Goal: Ask a question: Seek information or help from site administrators or community

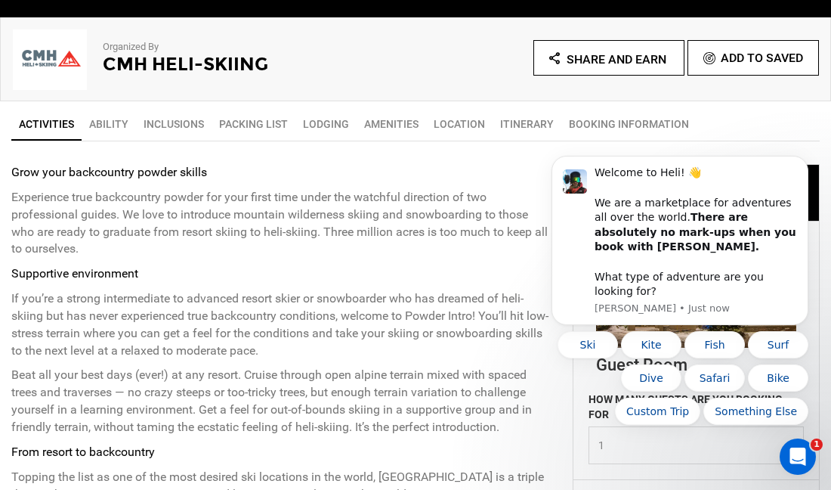
scroll to position [493, 0]
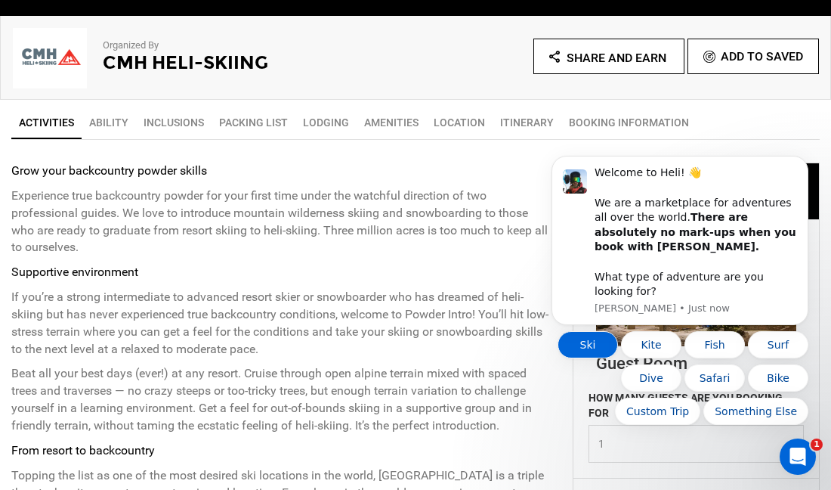
click at [590, 341] on button "Ski" at bounding box center [588, 344] width 60 height 27
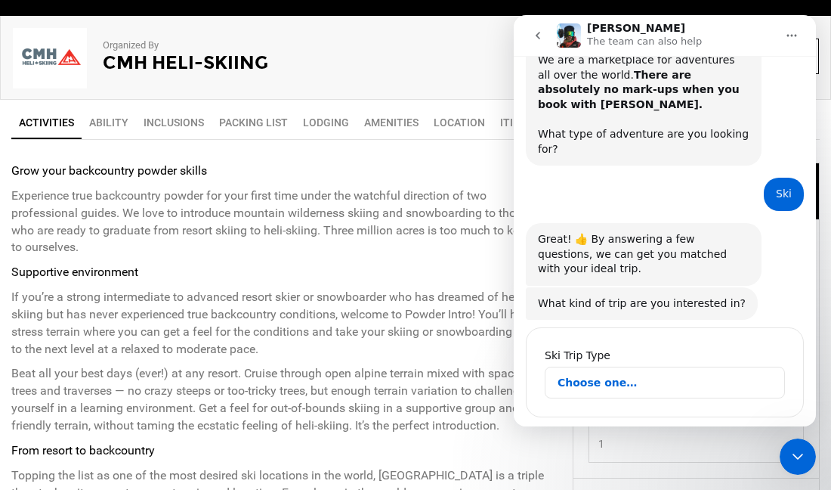
scroll to position [89, 0]
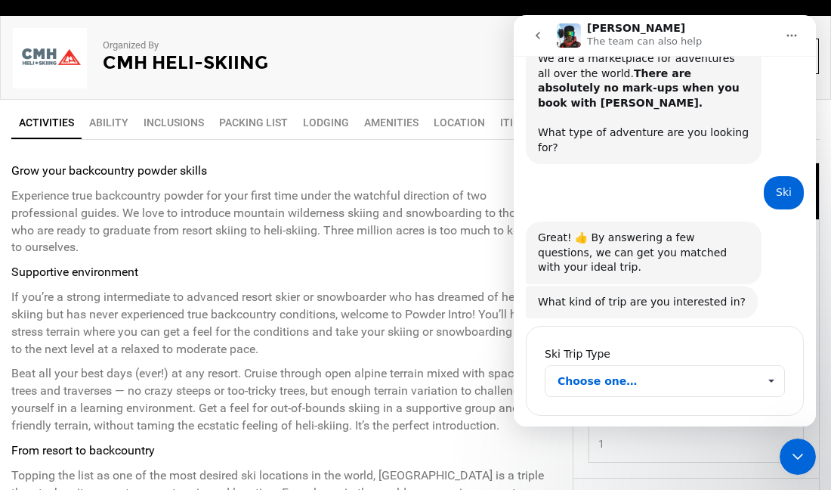
click at [772, 366] on span "Choose one…" at bounding box center [771, 381] width 26 height 30
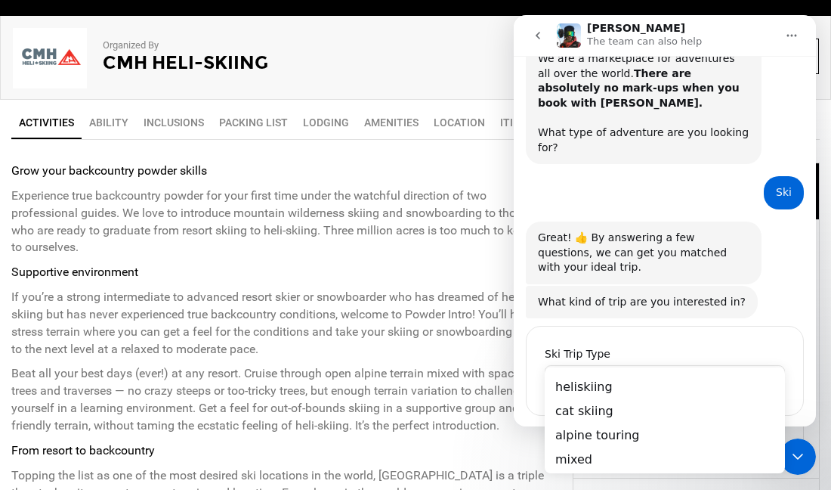
scroll to position [0, 0]
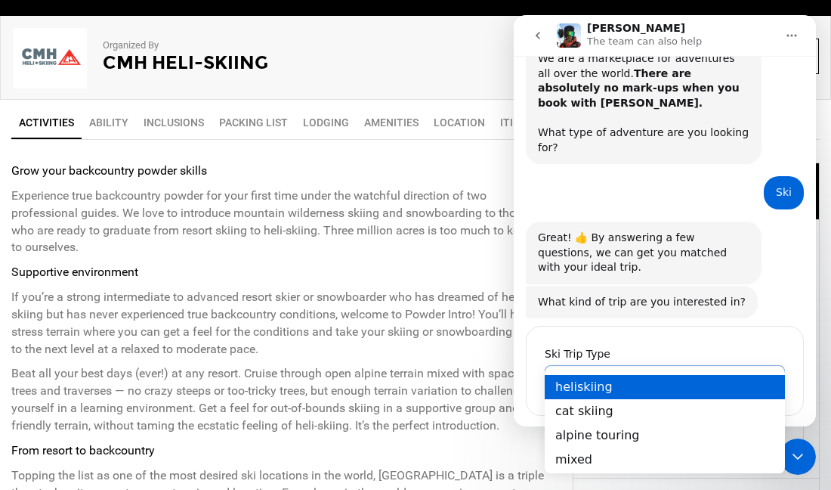
click at [697, 385] on div "heliskiing" at bounding box center [665, 387] width 240 height 24
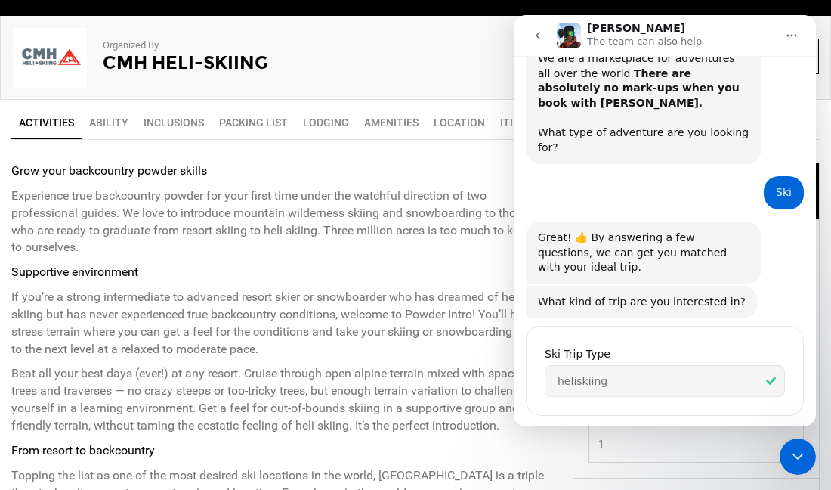
scroll to position [177, 0]
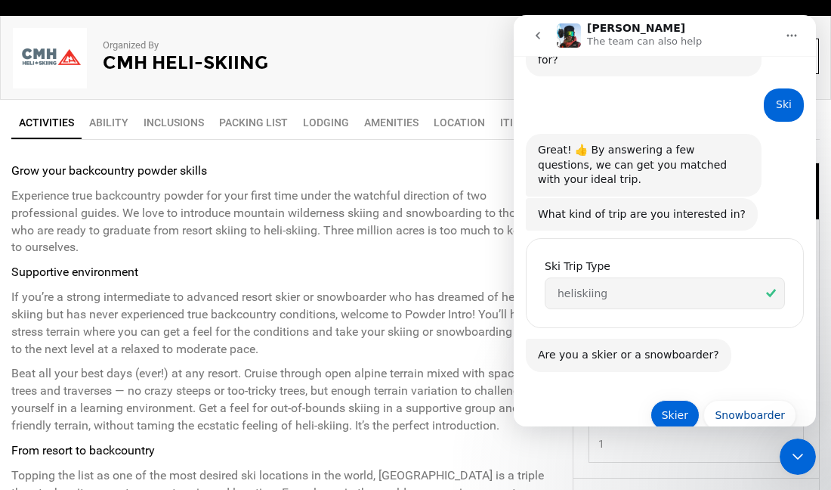
click at [683, 400] on button "Skier" at bounding box center [675, 415] width 49 height 30
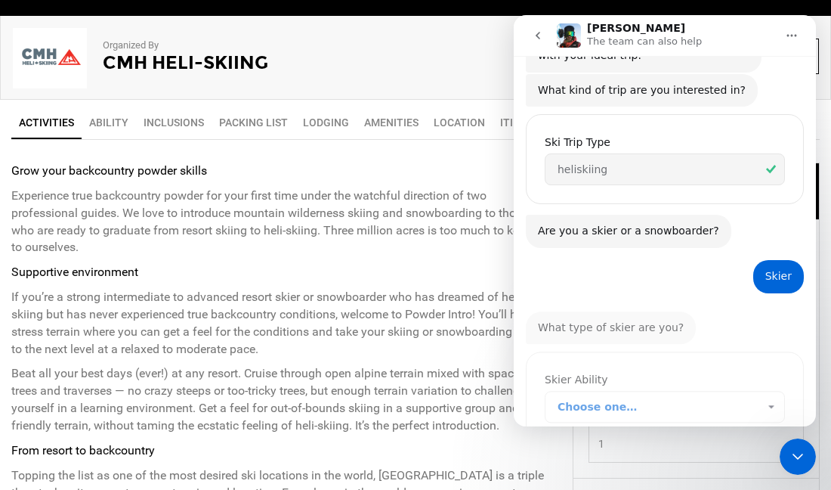
scroll to position [320, 0]
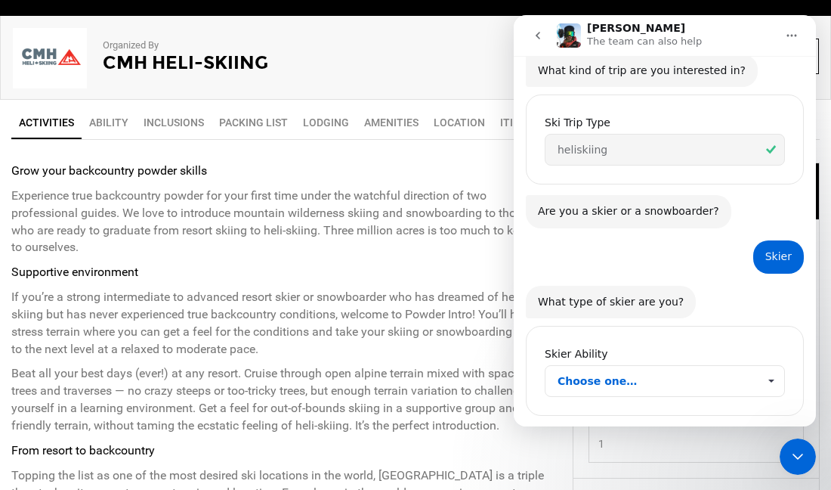
click at [776, 366] on span "Choose one…" at bounding box center [771, 381] width 26 height 30
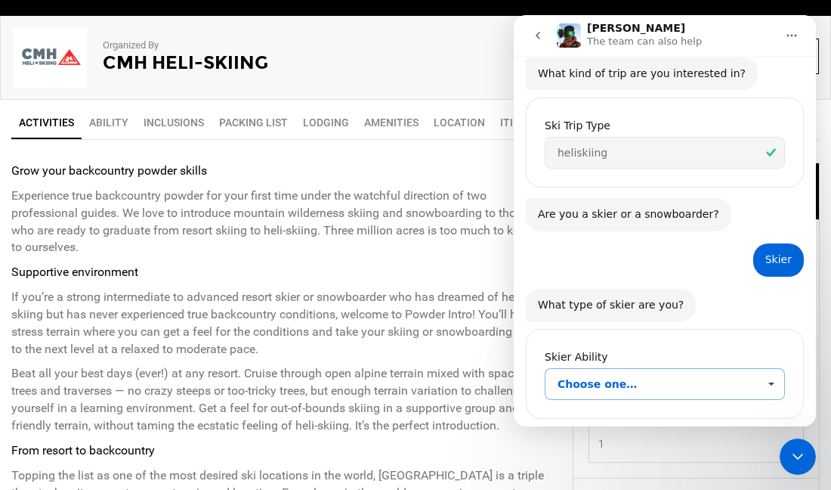
click at [773, 369] on span "Choose one…" at bounding box center [771, 384] width 26 height 30
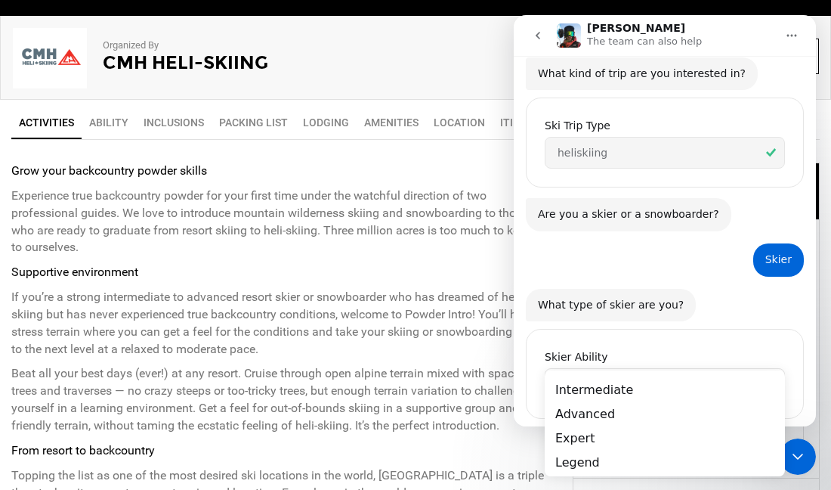
scroll to position [0, 0]
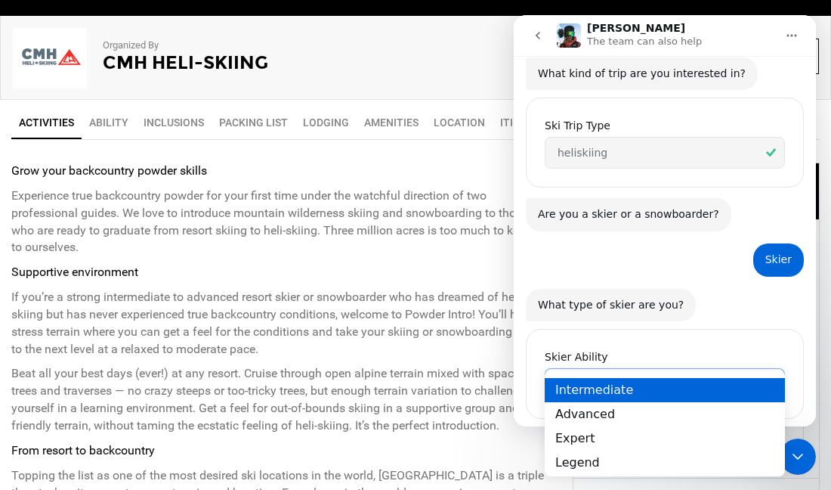
click at [658, 393] on div "Intermediate" at bounding box center [665, 389] width 240 height 24
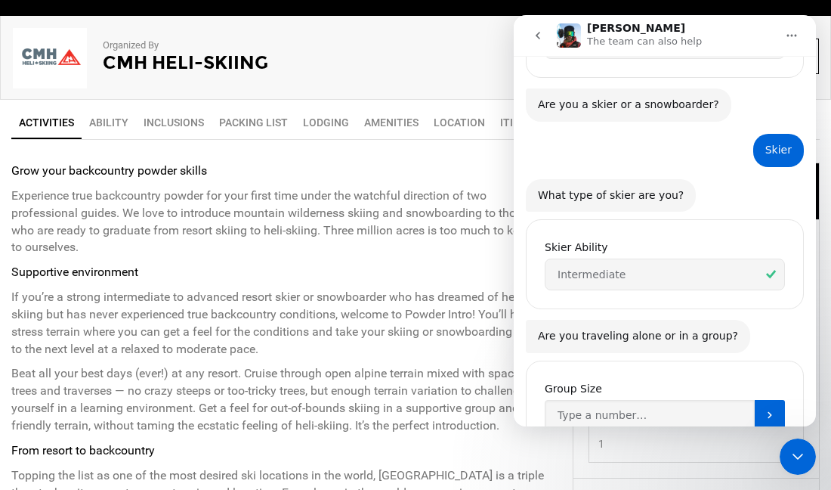
scroll to position [460, 0]
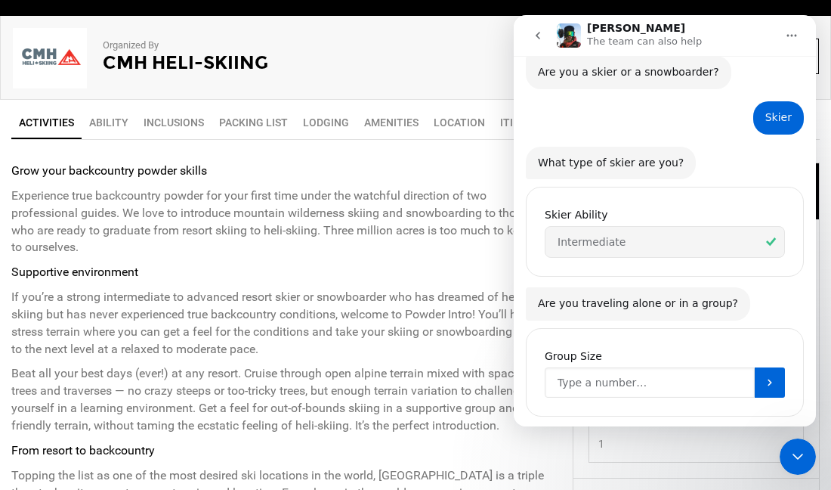
click at [731, 367] on input "Group Size" at bounding box center [650, 382] width 210 height 30
click at [766, 376] on icon "Submit" at bounding box center [770, 382] width 12 height 12
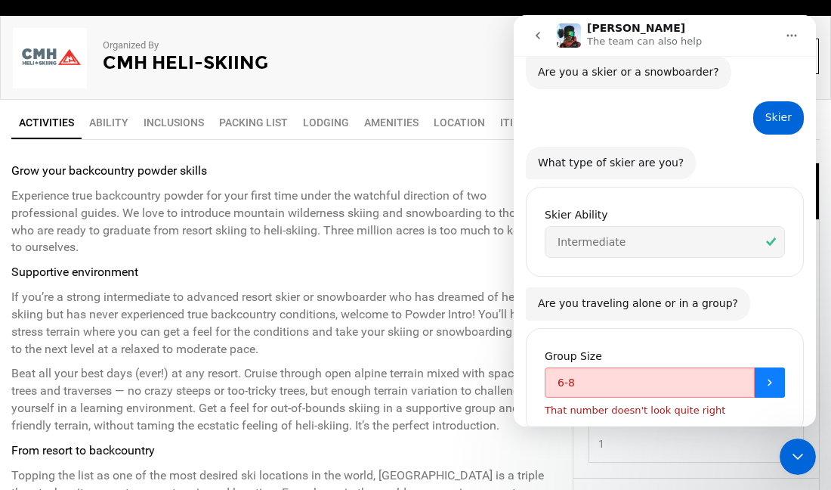
scroll to position [477, 0]
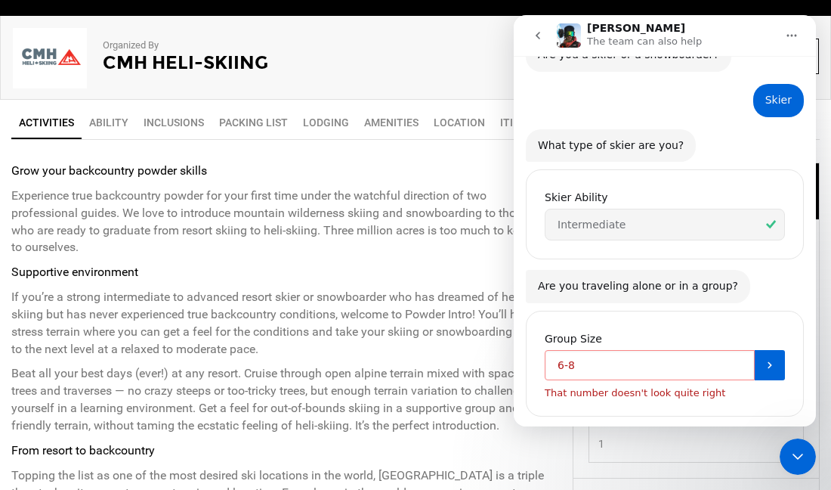
click at [571, 350] on input "6-8" at bounding box center [650, 365] width 210 height 30
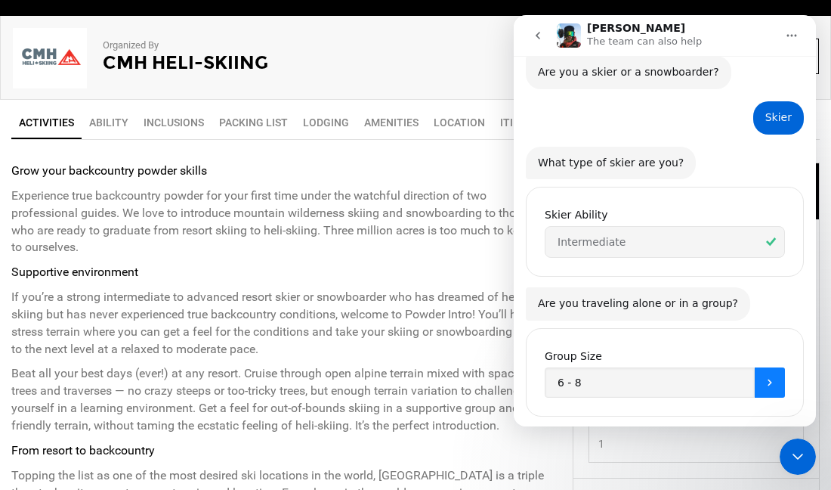
click at [766, 376] on icon "Submit" at bounding box center [770, 382] width 12 height 12
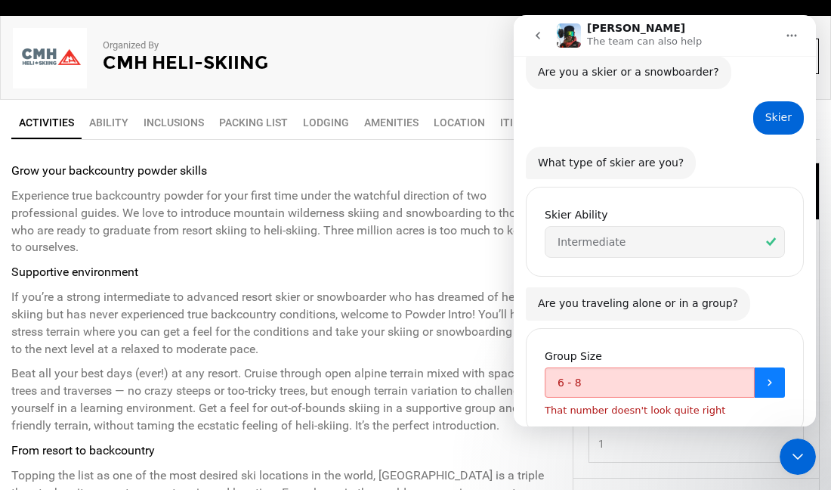
scroll to position [477, 0]
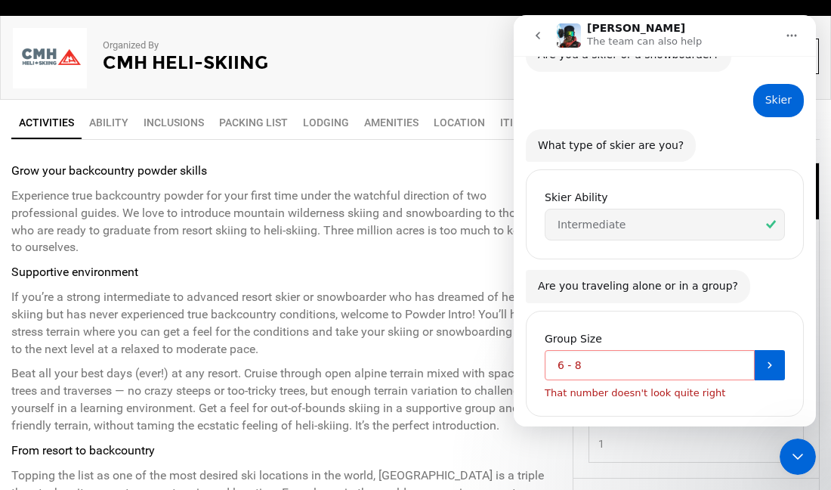
click at [587, 350] on input "6 - 8" at bounding box center [650, 365] width 210 height 30
click at [575, 350] on input "6 - 8" at bounding box center [650, 365] width 210 height 30
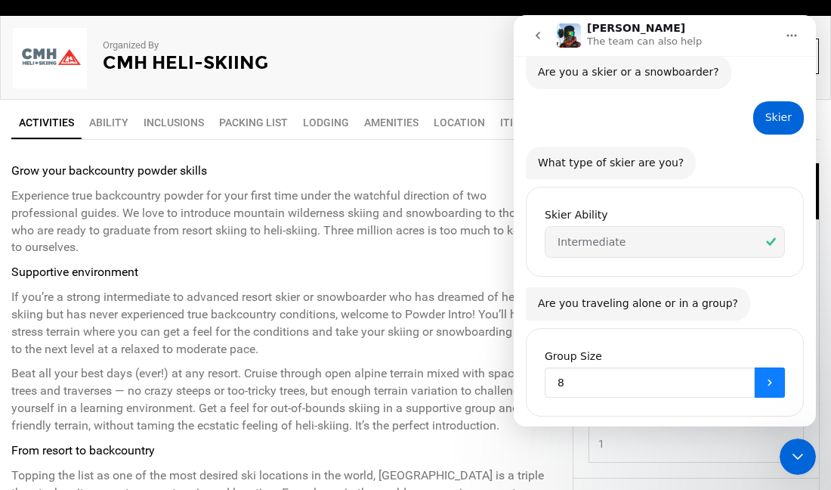
type input "8"
click at [770, 376] on icon "Submit" at bounding box center [770, 382] width 12 height 12
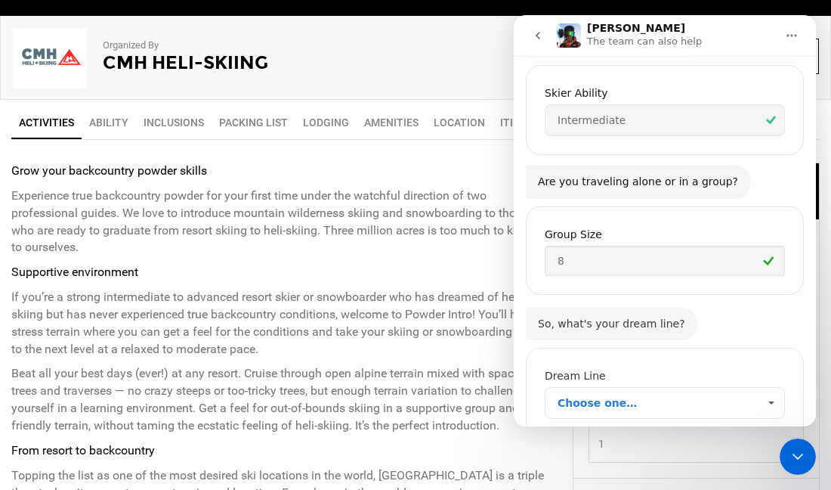
scroll to position [601, 0]
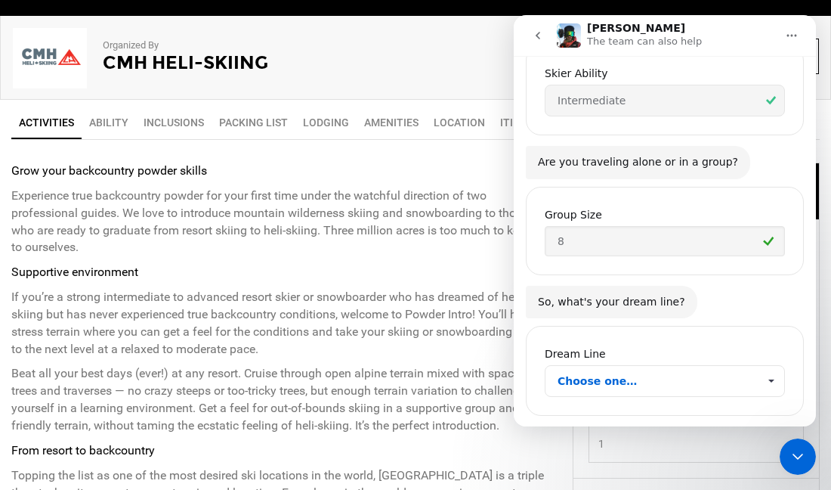
click at [774, 366] on span "Choose one…" at bounding box center [771, 381] width 26 height 30
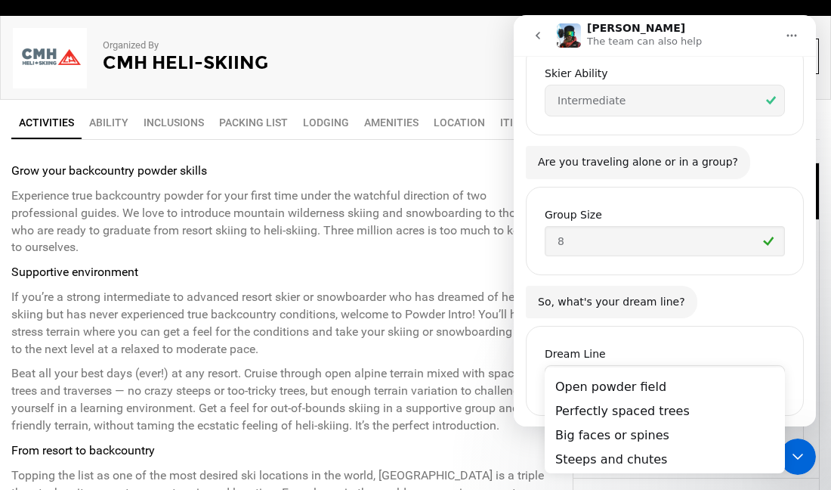
scroll to position [0, 0]
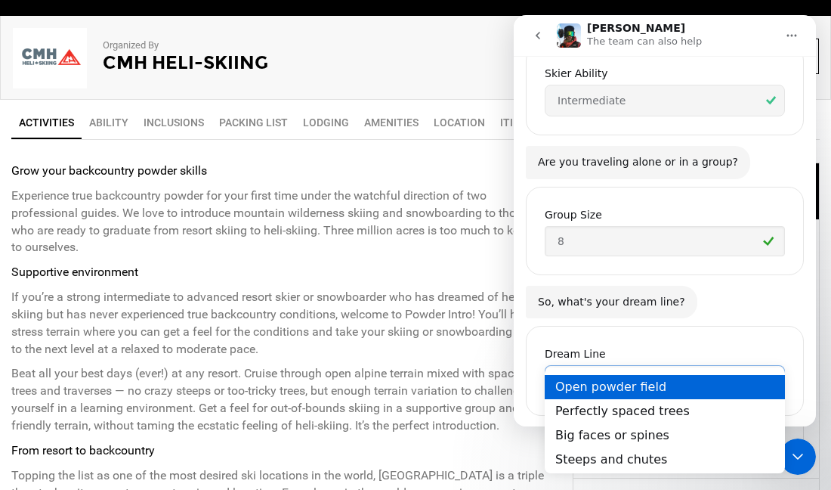
click at [723, 390] on div "Open powder field" at bounding box center [665, 387] width 240 height 24
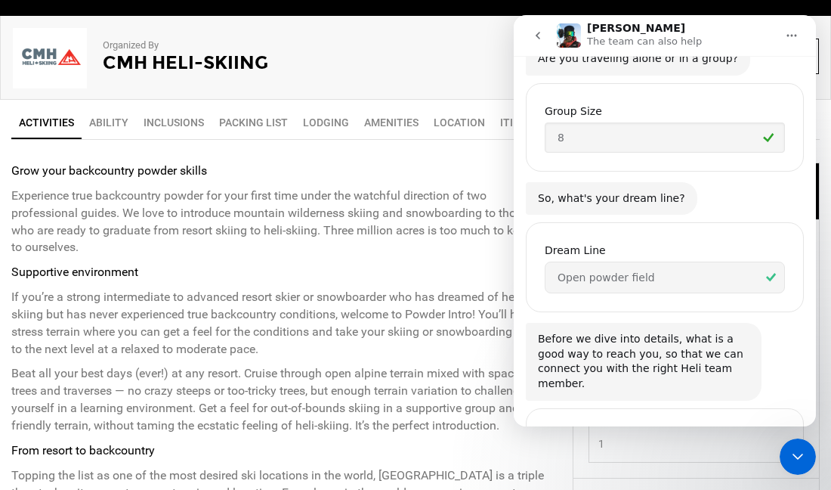
scroll to position [770, 0]
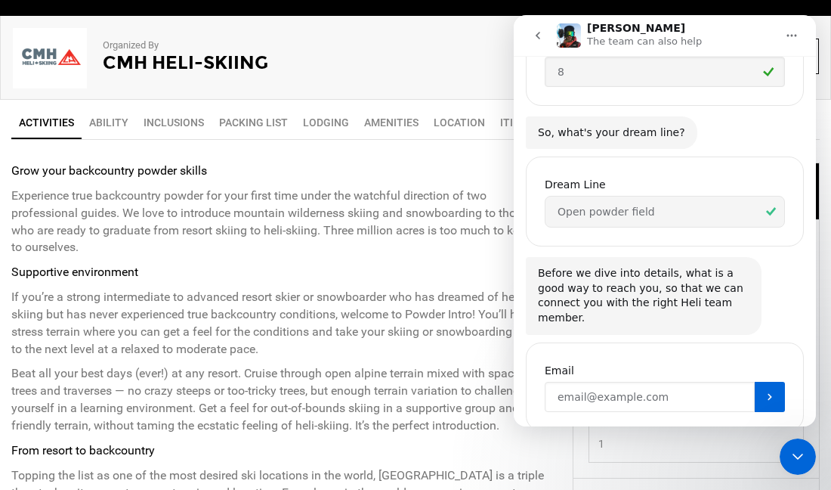
click at [692, 382] on input "Enter your email" at bounding box center [650, 397] width 210 height 30
type input "[EMAIL_ADDRESS][DOMAIN_NAME]"
click at [768, 391] on icon "Submit" at bounding box center [770, 397] width 12 height 12
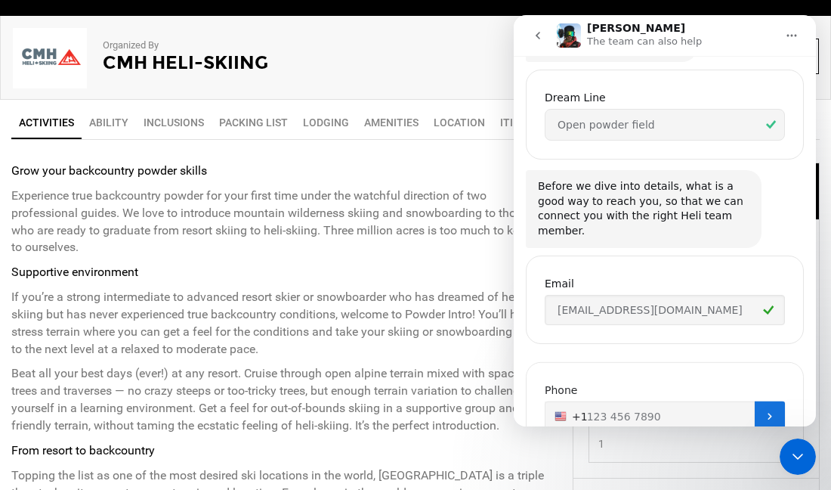
scroll to position [875, 0]
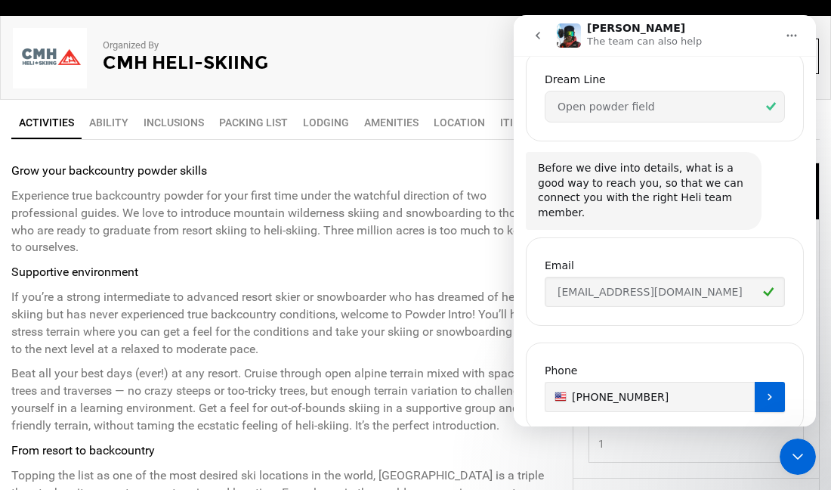
type input "[PHONE_NUMBER]"
click at [772, 391] on icon "Submit" at bounding box center [770, 397] width 12 height 12
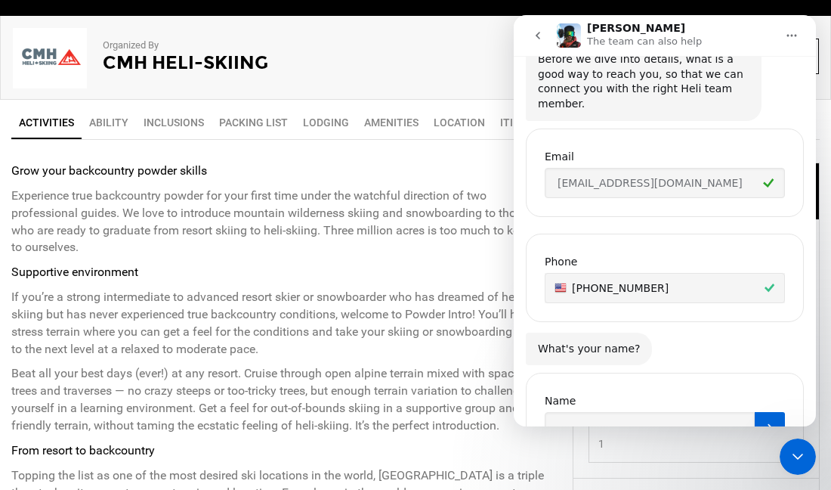
scroll to position [1014, 0]
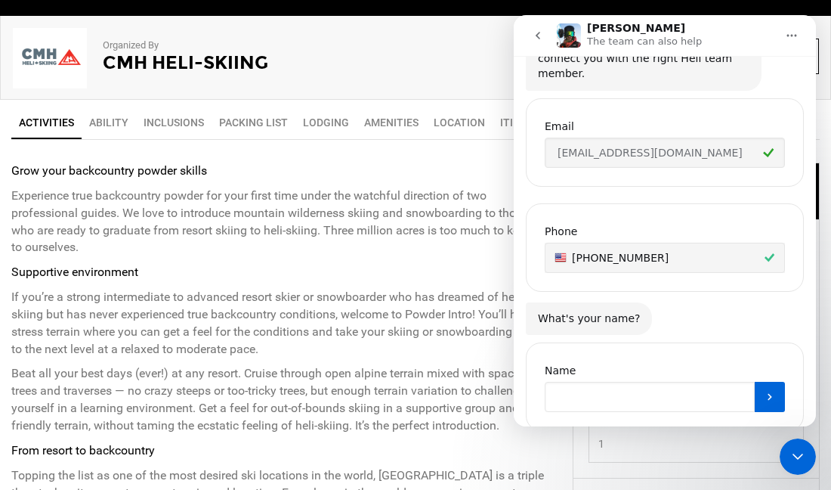
click at [728, 382] on input "Name" at bounding box center [650, 397] width 210 height 30
type input "[PERSON_NAME]"
click at [768, 394] on icon "Submit" at bounding box center [770, 397] width 4 height 7
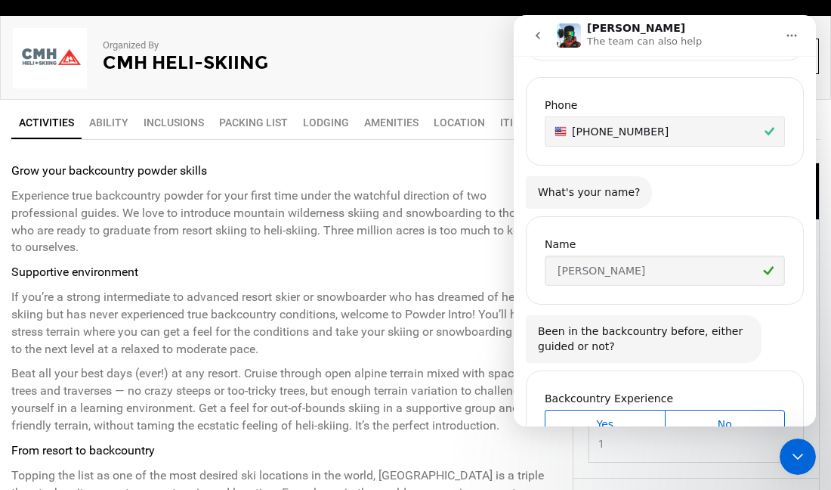
scroll to position [1174, 0]
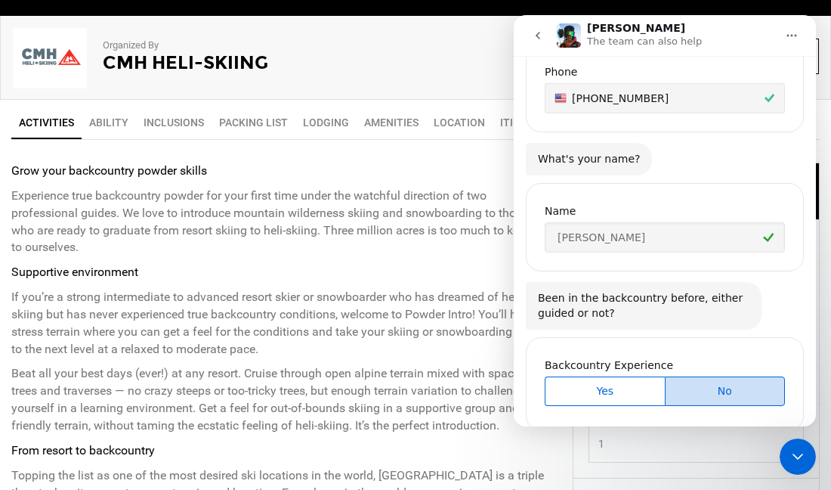
click at [733, 383] on span "No" at bounding box center [725, 391] width 116 height 16
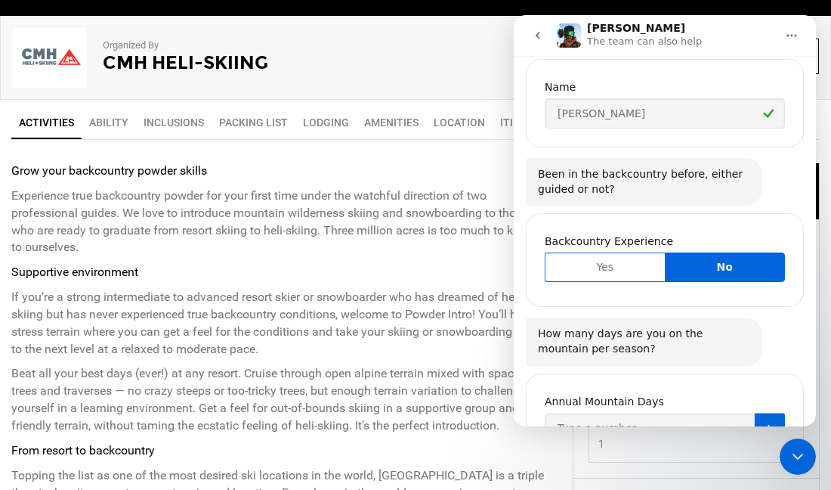
scroll to position [1329, 0]
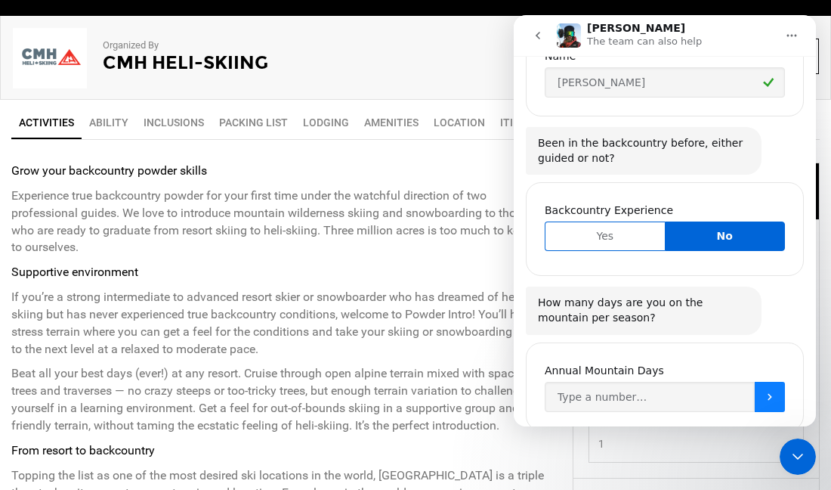
click at [774, 391] on icon "Submit" at bounding box center [770, 397] width 12 height 12
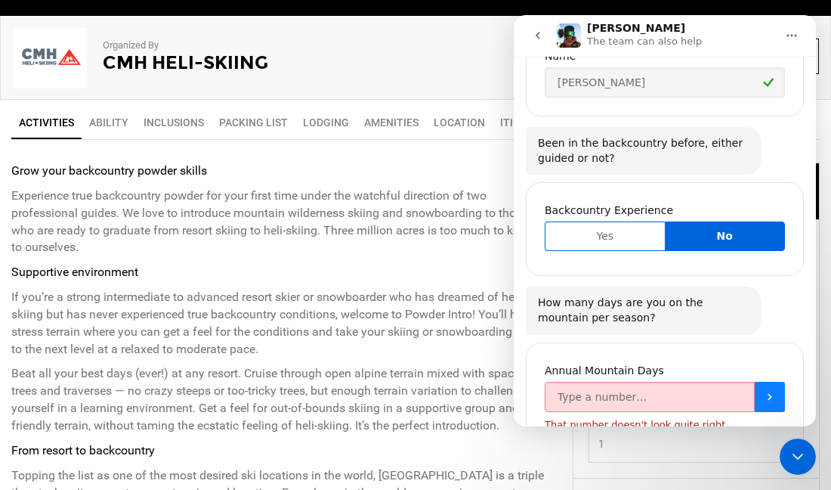
scroll to position [1346, 0]
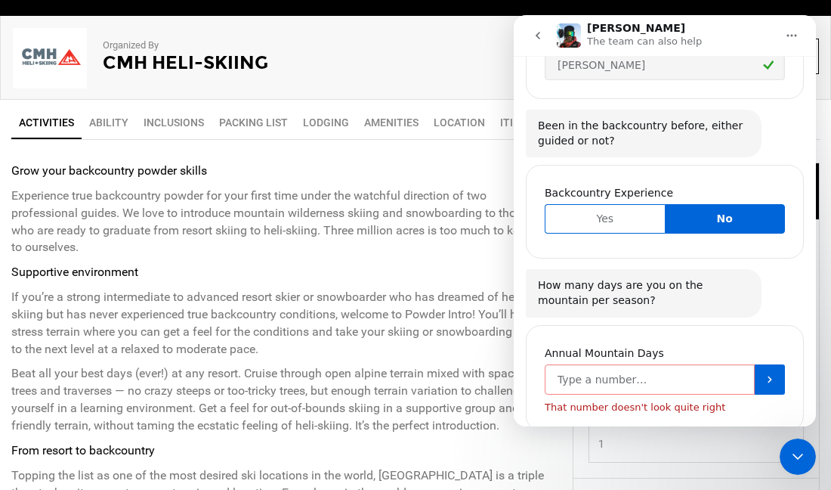
click at [711, 364] on input "Annual Mountain Days" at bounding box center [650, 379] width 210 height 30
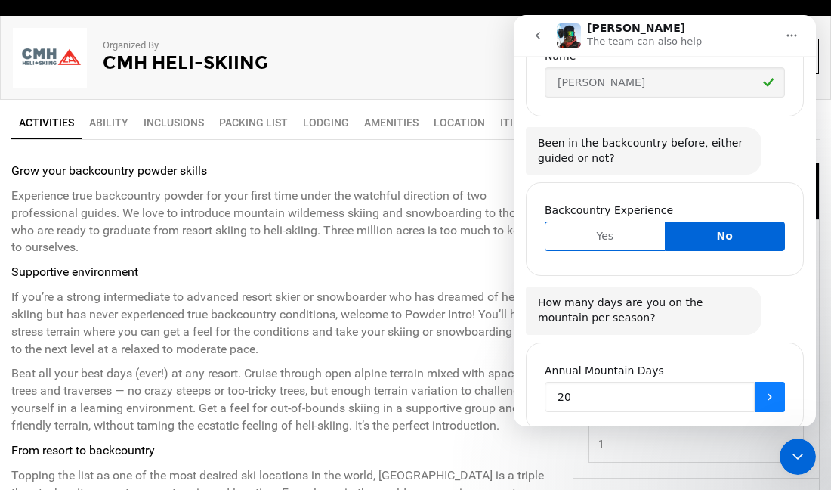
type input "20"
click at [771, 391] on icon "Submit" at bounding box center [770, 397] width 12 height 12
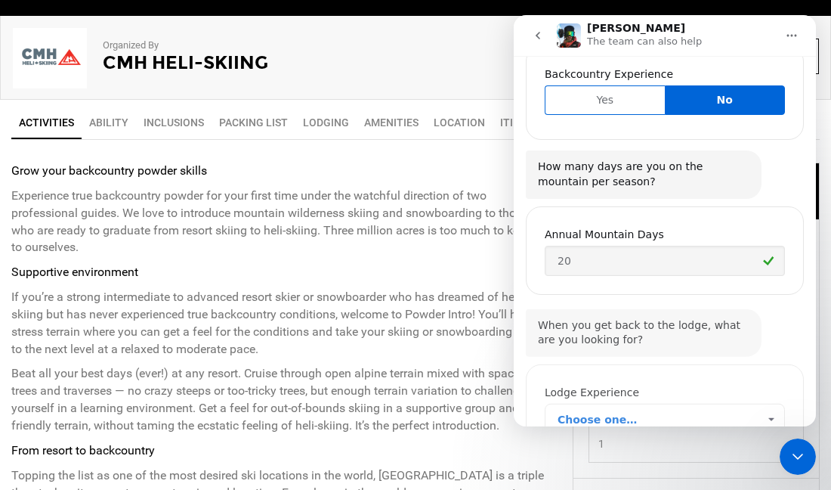
scroll to position [1485, 0]
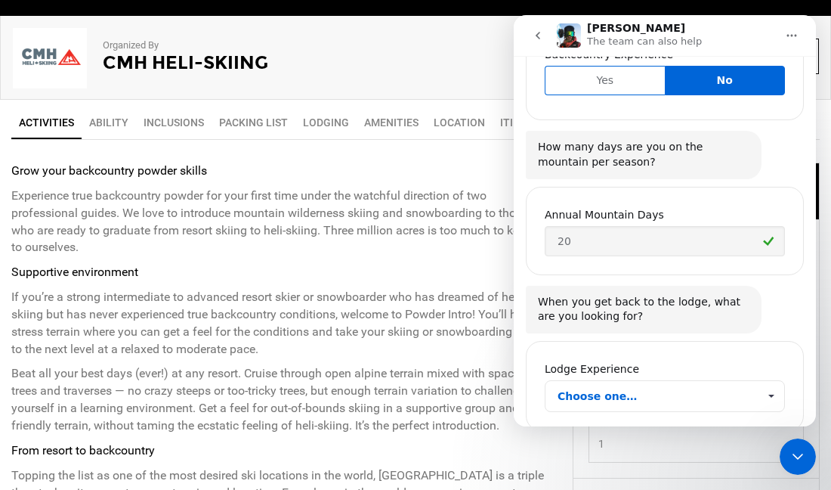
click at [771, 381] on span "Choose one…" at bounding box center [771, 396] width 26 height 30
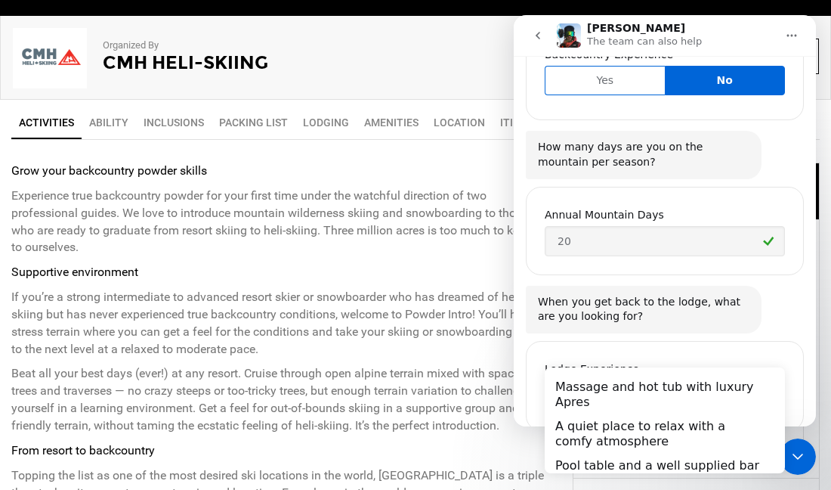
scroll to position [0, 0]
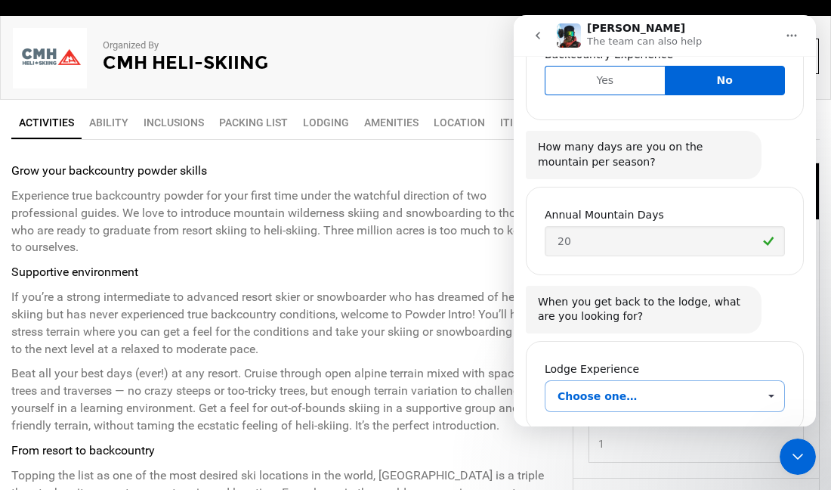
click at [773, 381] on span "Choose one…" at bounding box center [771, 396] width 26 height 30
click at [766, 381] on span "Choose one…" at bounding box center [771, 396] width 26 height 30
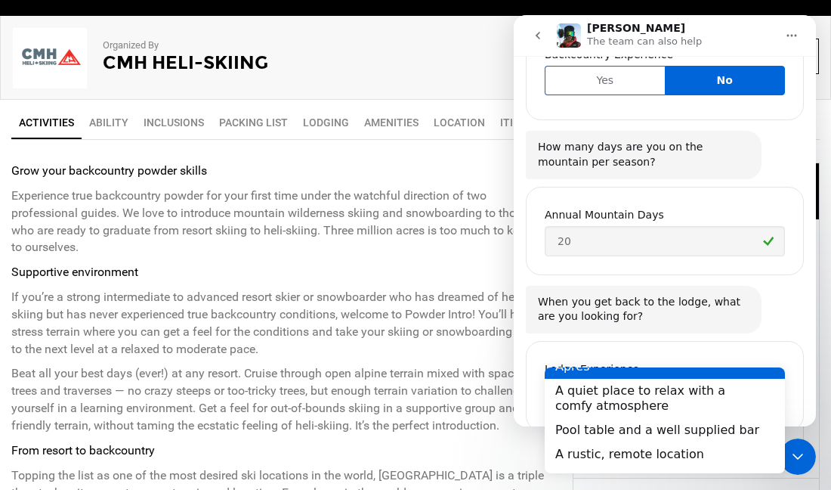
scroll to position [36, 0]
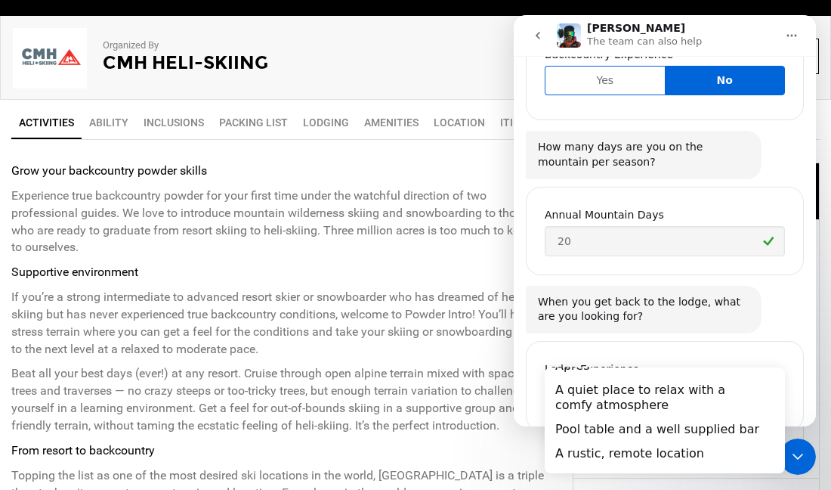
click at [749, 341] on div "Lodge Experience Choose one…" at bounding box center [665, 386] width 278 height 90
click at [773, 381] on span "Choose one…" at bounding box center [771, 396] width 26 height 30
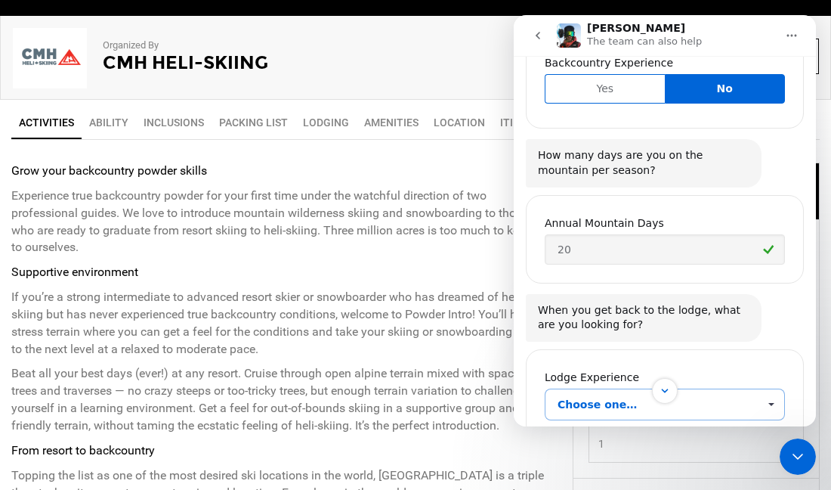
scroll to position [1485, 0]
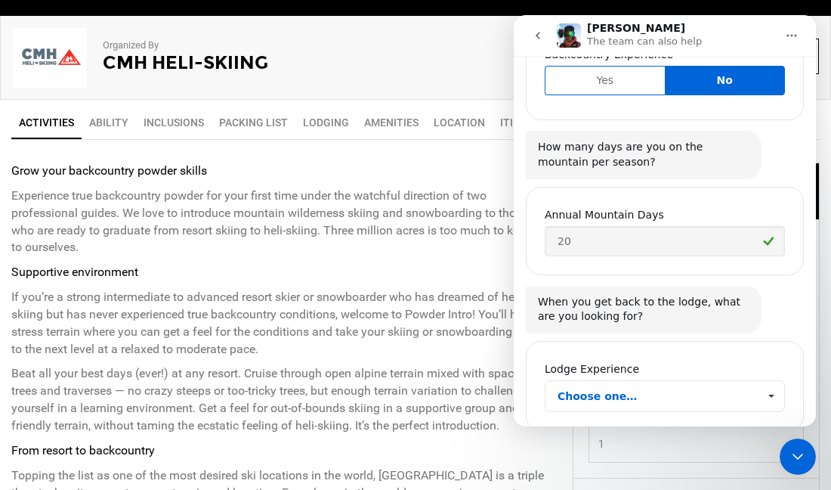
click at [673, 341] on div "Lodge Experience Choose one…" at bounding box center [665, 386] width 278 height 90
click at [709, 341] on div "Lodge Experience Choose one…" at bounding box center [665, 386] width 278 height 90
click at [786, 373] on div "Lodge Experience Choose one…" at bounding box center [665, 386] width 278 height 90
click at [774, 381] on span "Choose one…" at bounding box center [771, 396] width 26 height 30
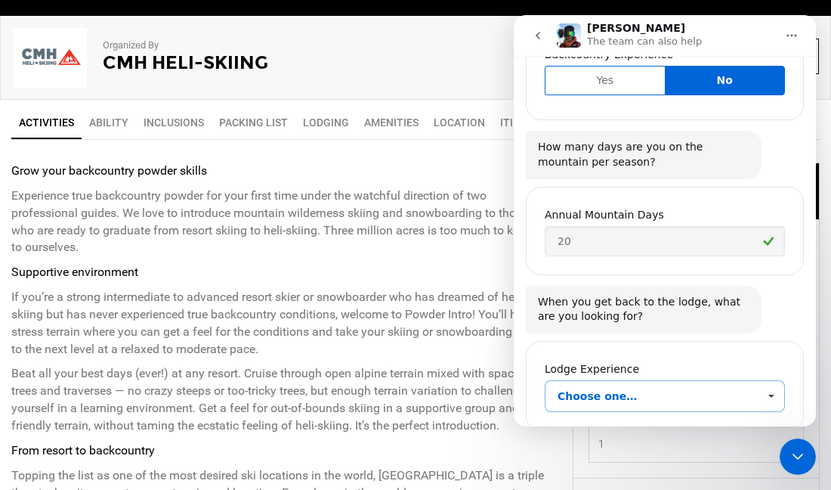
scroll to position [0, 0]
click at [746, 381] on span "Choose one…" at bounding box center [658, 396] width 200 height 30
click at [746, 382] on span "Choose one…" at bounding box center [658, 397] width 200 height 30
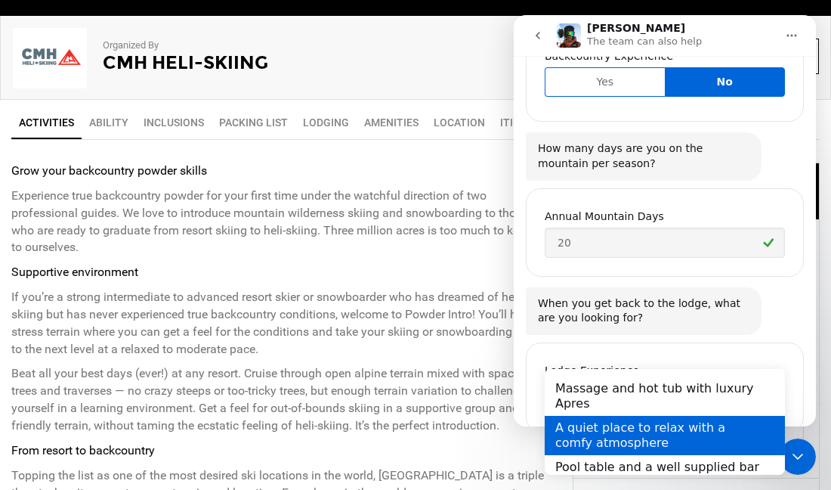
scroll to position [36, 0]
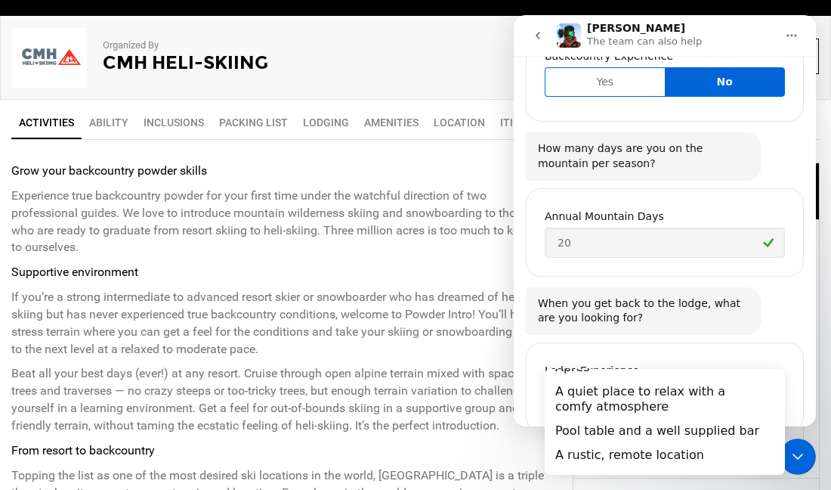
click at [790, 342] on div "Lodge Experience Choose one…" at bounding box center [665, 387] width 278 height 90
click at [792, 287] on div "When you get back to the lodge, what are you looking for? [PERSON_NAME] • Just …" at bounding box center [665, 311] width 278 height 49
click at [652, 296] on div "When you get back to the lodge, what are you looking for?" at bounding box center [644, 310] width 212 height 29
click at [652, 295] on div "When you get back to the lodge, what are you looking for?" at bounding box center [644, 309] width 212 height 29
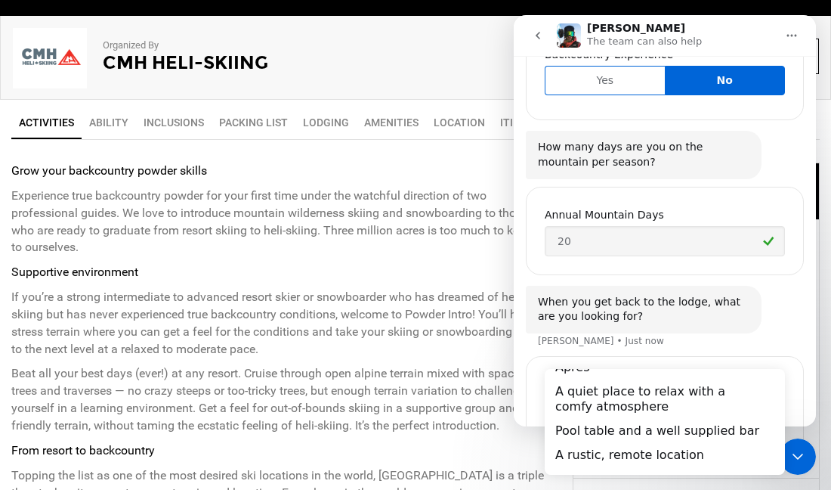
scroll to position [1500, 0]
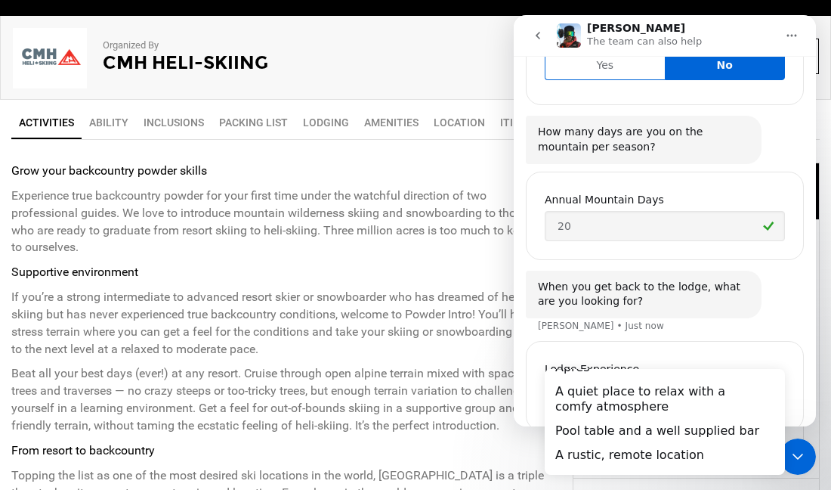
click at [584, 321] on div "[PERSON_NAME] • Just now" at bounding box center [601, 325] width 126 height 9
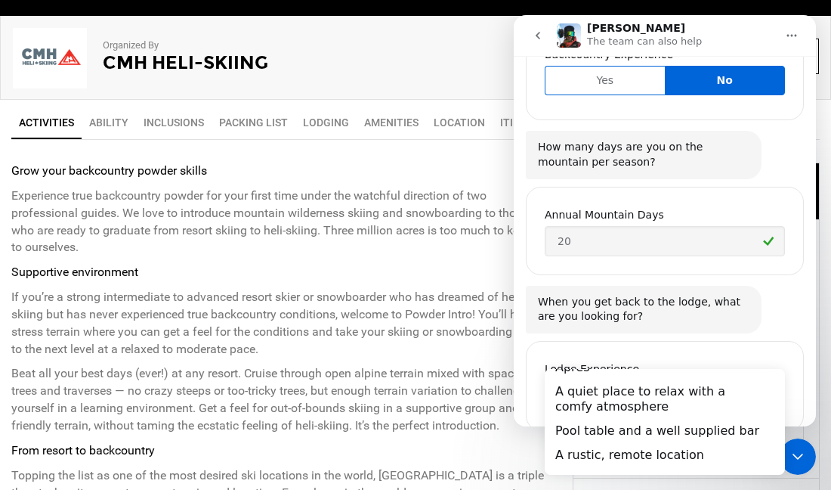
scroll to position [1485, 0]
click at [598, 361] on div "Lodge Experience" at bounding box center [665, 368] width 240 height 15
click at [634, 361] on div "Lodge Experience" at bounding box center [665, 368] width 240 height 15
click at [642, 361] on div "Lodge Experience" at bounding box center [665, 368] width 240 height 15
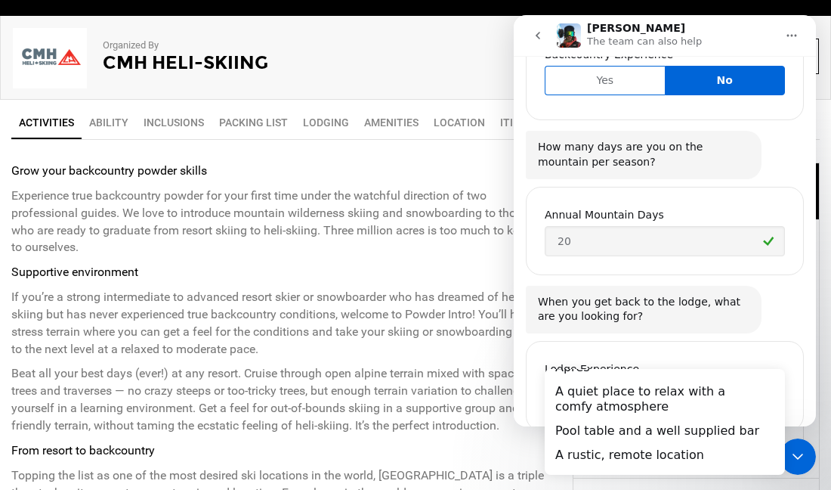
click at [803, 466] on div "Close Intercom Messenger" at bounding box center [798, 456] width 36 height 36
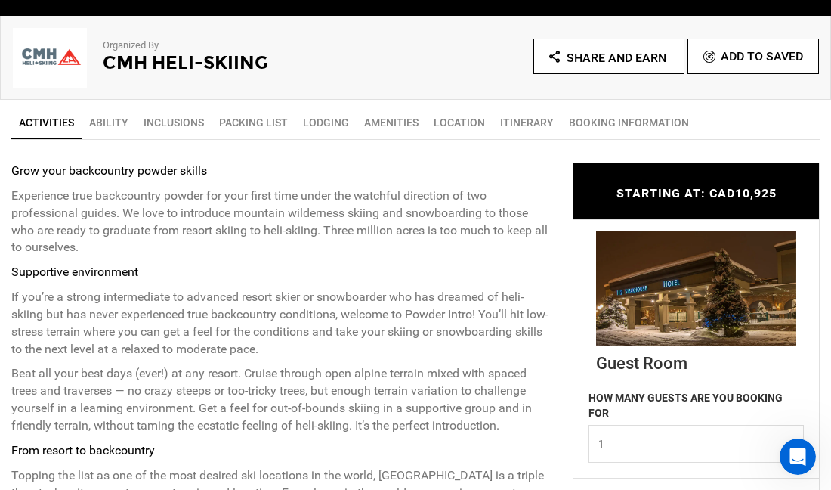
click at [803, 465] on div "Open Intercom Messenger" at bounding box center [798, 457] width 50 height 50
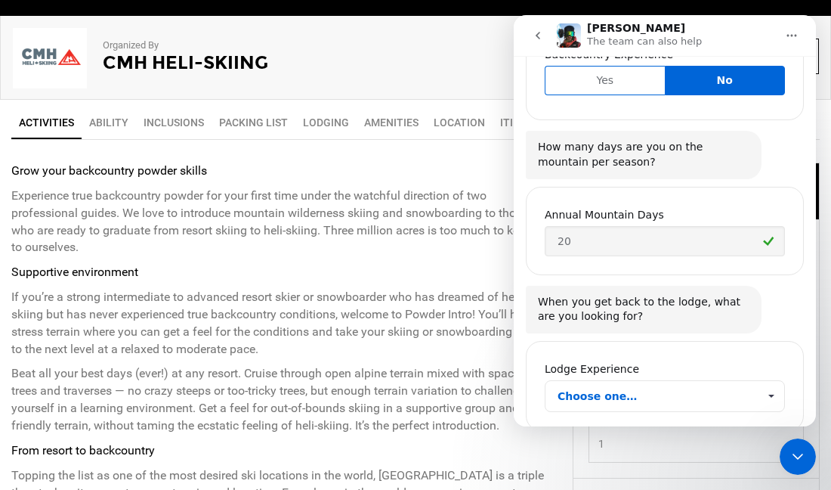
click at [797, 29] on icon "Home" at bounding box center [792, 35] width 12 height 12
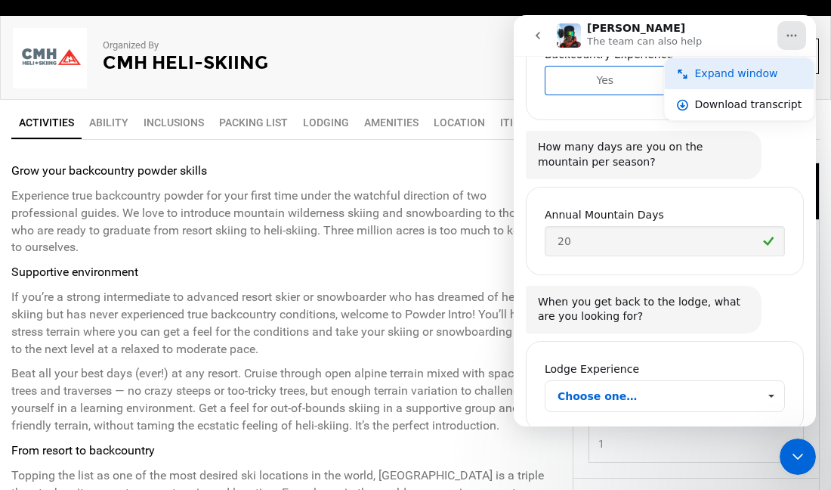
click at [759, 74] on div "Expand window" at bounding box center [748, 74] width 107 height 16
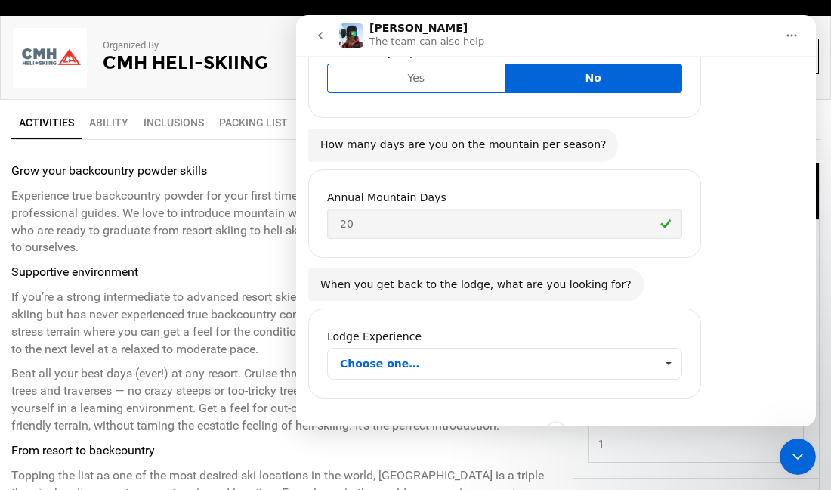
scroll to position [1395, 0]
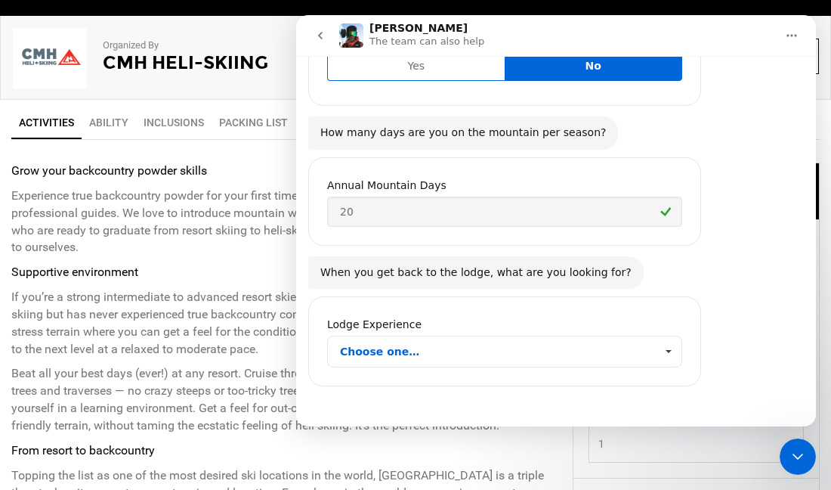
click at [629, 401] on div "Lodge Experience Choose one…" at bounding box center [556, 351] width 496 height 123
click at [670, 351] on span "Choose one…" at bounding box center [668, 351] width 26 height 30
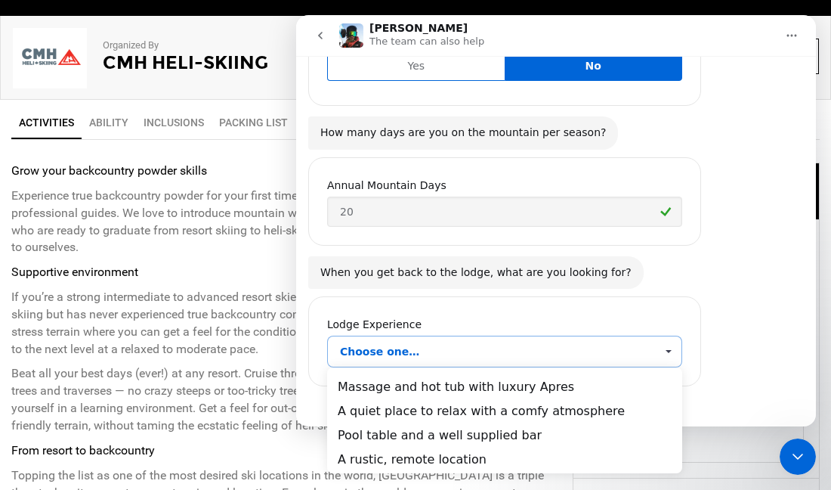
scroll to position [0, 0]
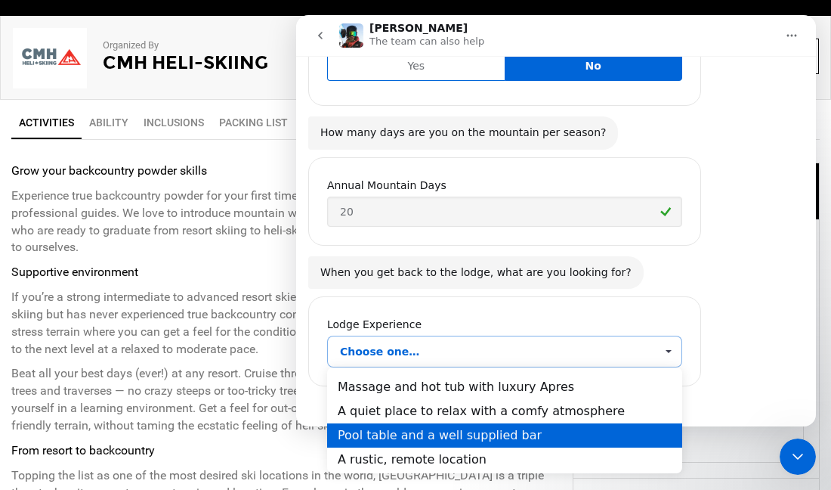
click at [610, 433] on div "Pool table and a well supplied bar" at bounding box center [504, 435] width 355 height 24
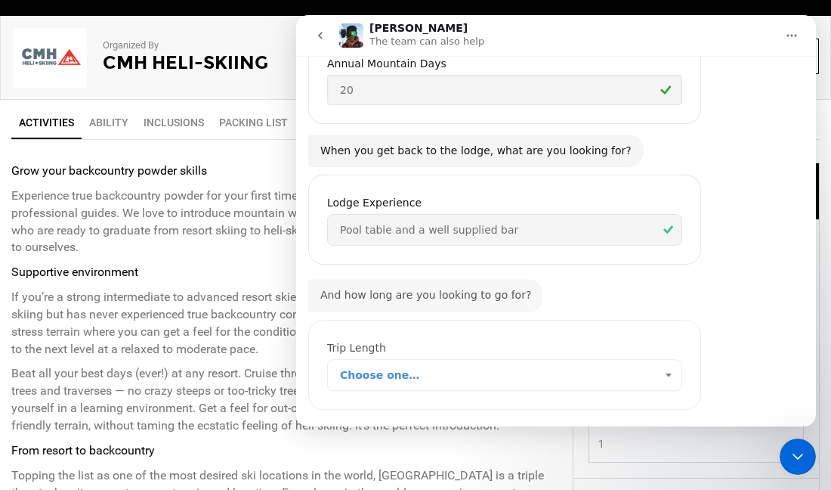
scroll to position [1537, 0]
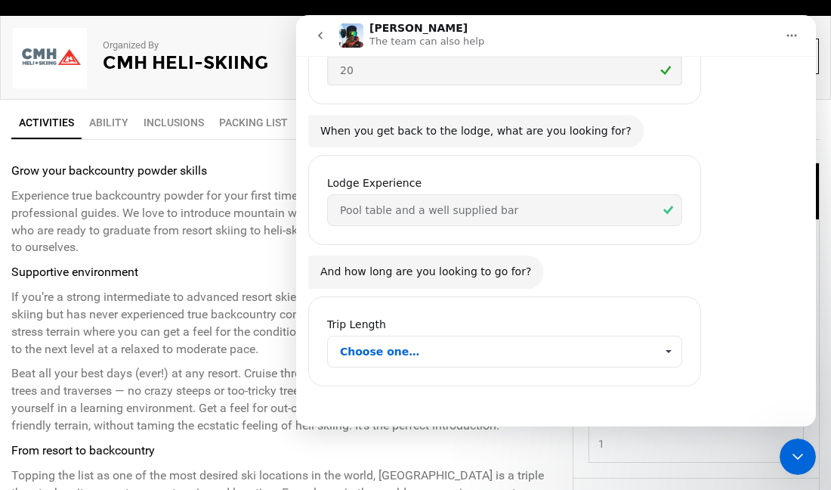
click at [668, 347] on span "Choose one…" at bounding box center [668, 351] width 26 height 30
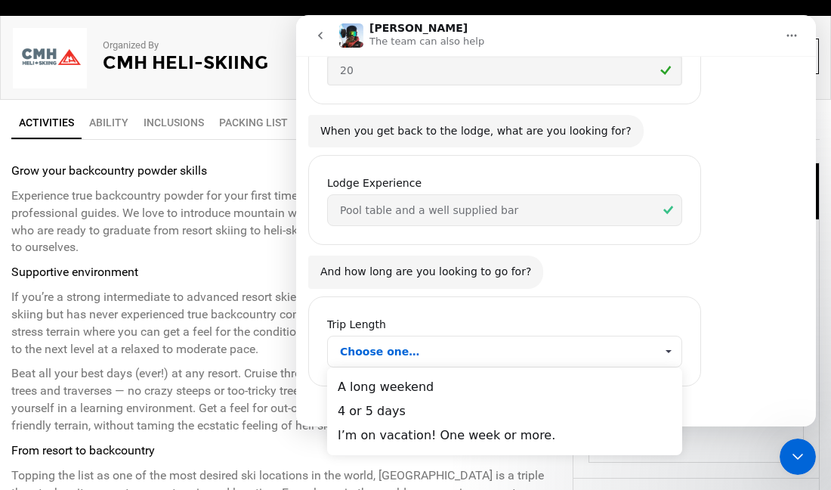
scroll to position [0, 0]
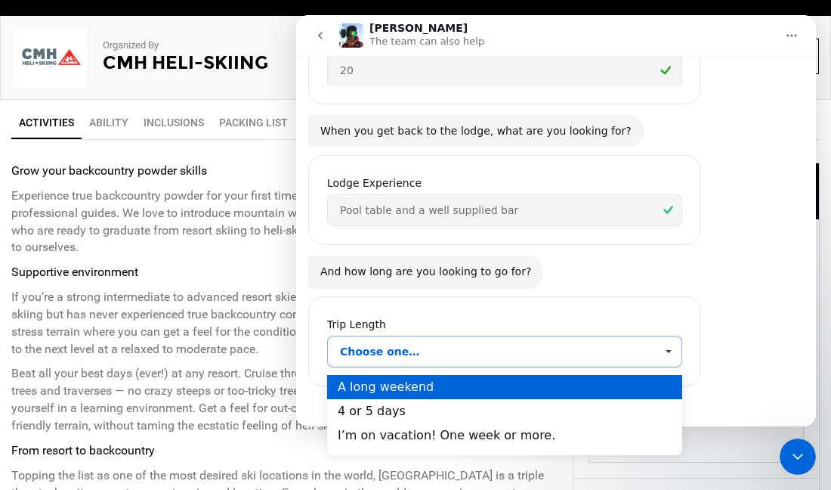
click at [619, 380] on div "A long weekend" at bounding box center [504, 387] width 355 height 24
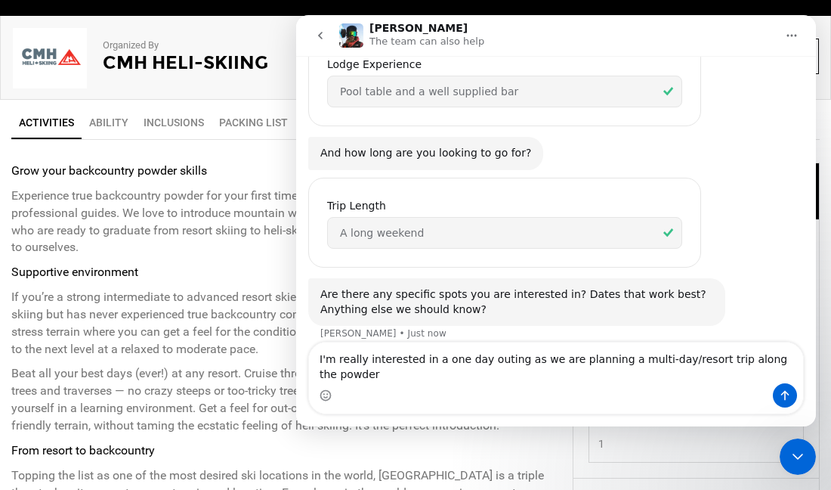
scroll to position [1670, 0]
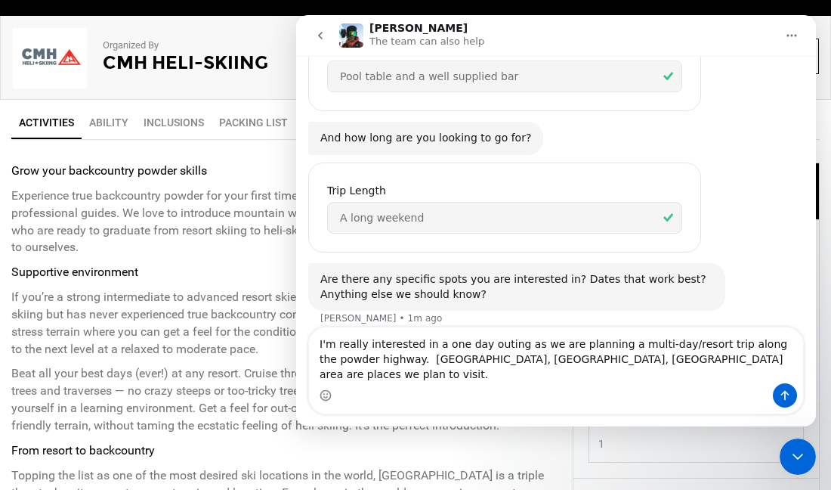
type textarea "I'm really interested in a one day outing as we are planning a multi-day/resort…"
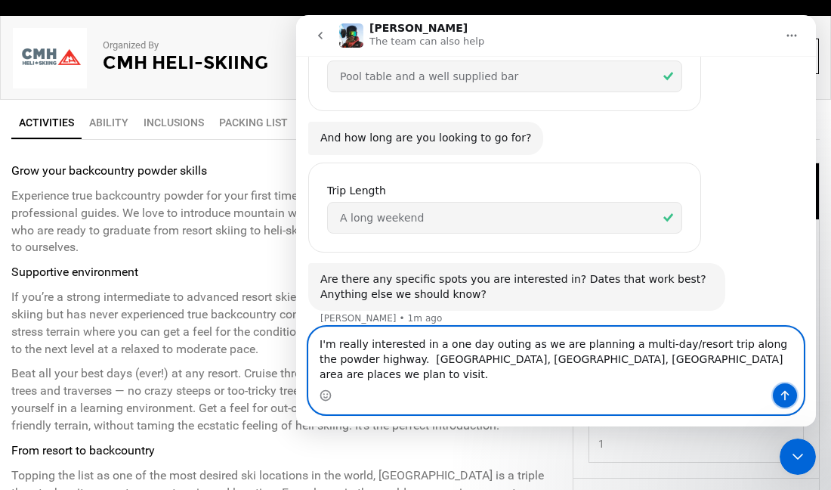
click at [782, 395] on icon "Send a message…" at bounding box center [785, 395] width 12 height 12
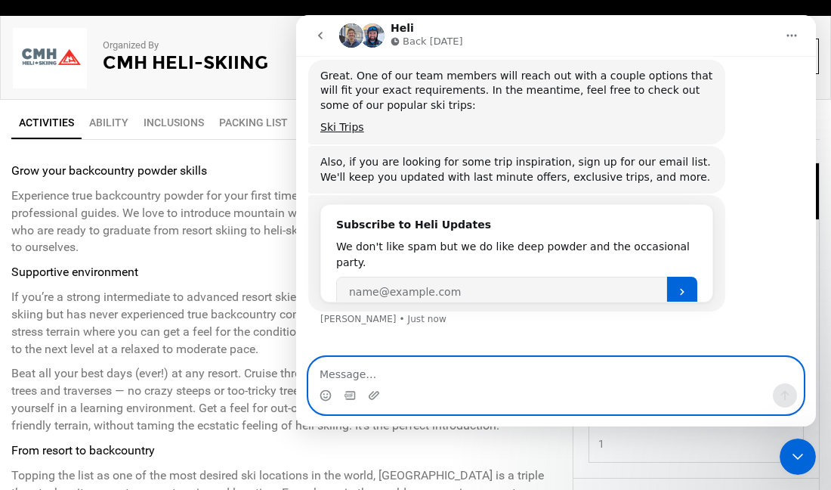
scroll to position [2023, 0]
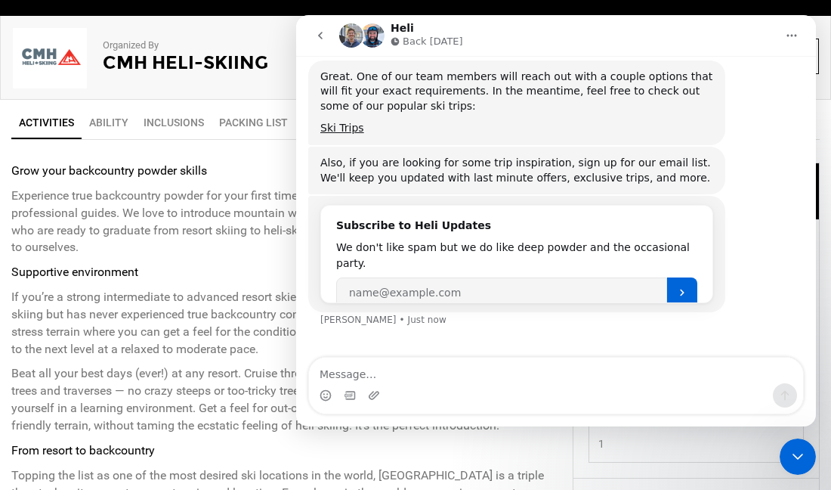
click at [324, 43] on button "go back" at bounding box center [320, 35] width 29 height 29
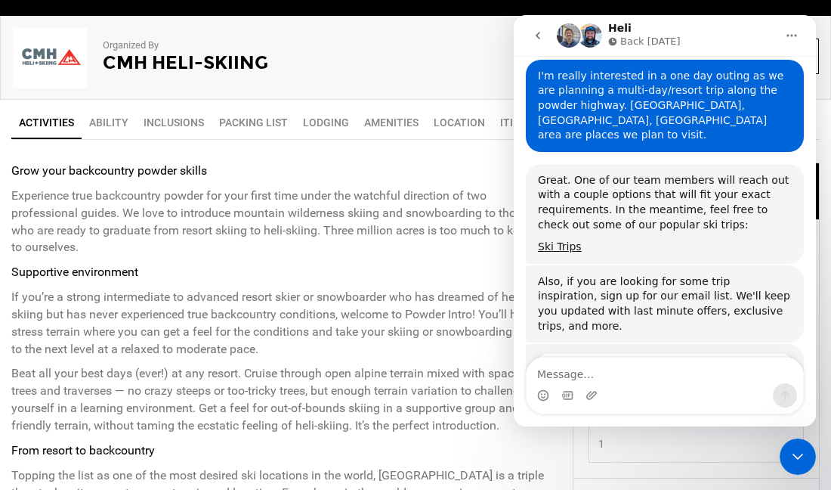
scroll to position [0, 0]
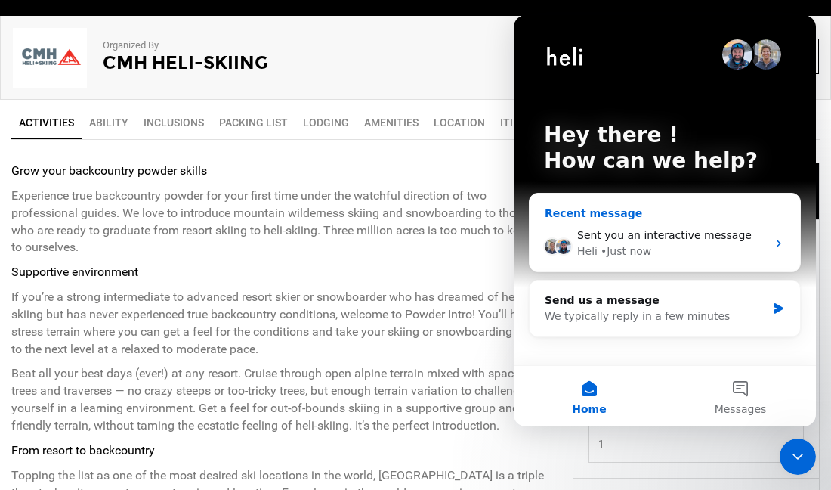
click at [706, 229] on span "Sent you an interactive message" at bounding box center [664, 235] width 175 height 12
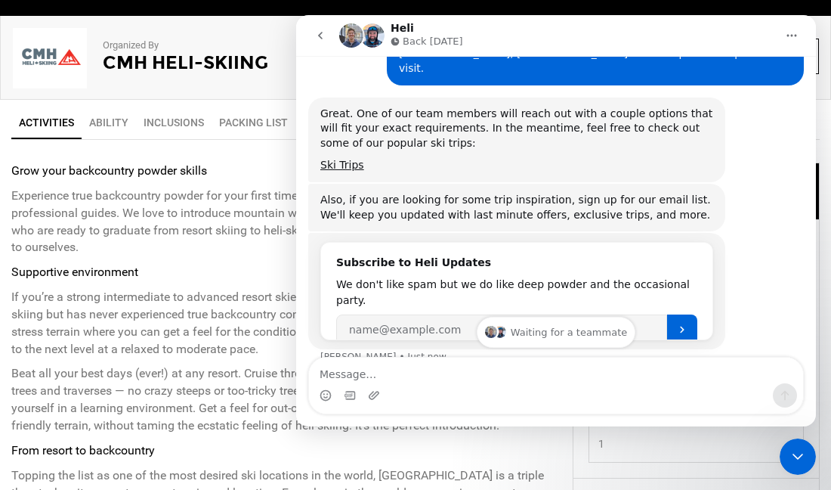
scroll to position [2036, 0]
